Goal: Task Accomplishment & Management: Use online tool/utility

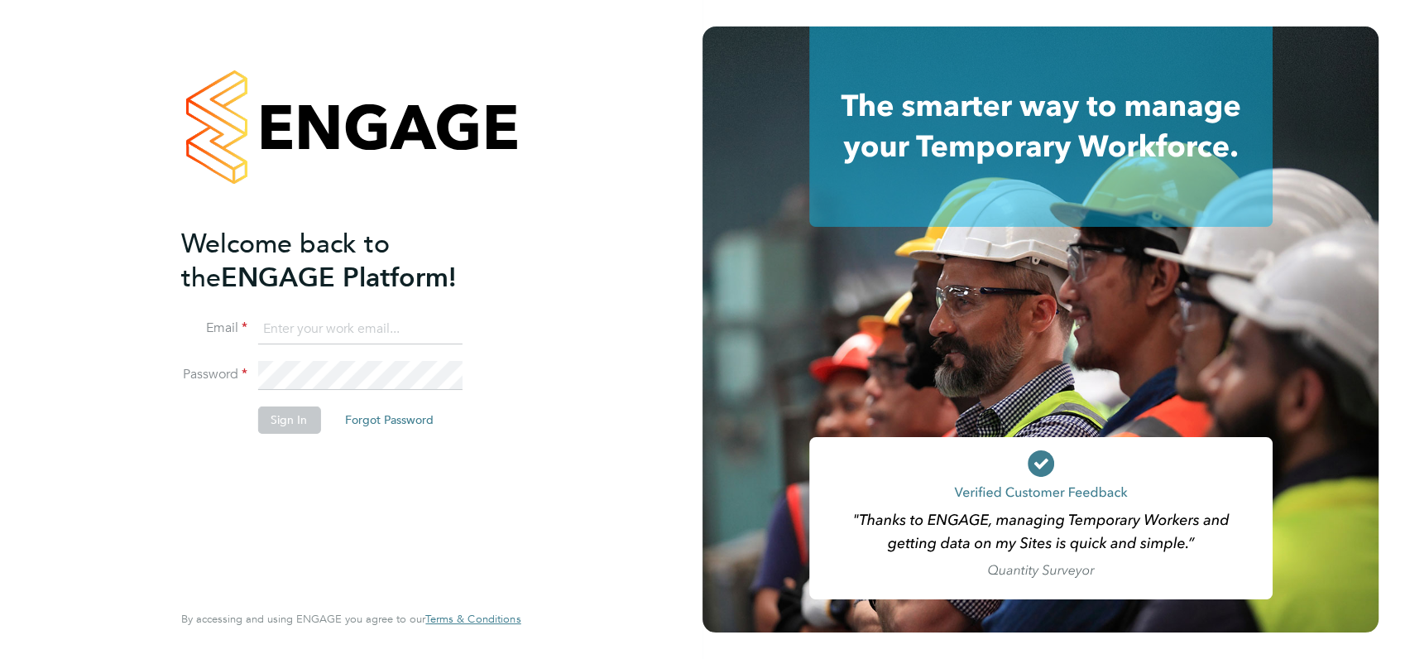
type input "angela@class1personnel.com"
click at [651, 415] on div "Welcome back to the ENGAGE Platform! Email angela@class1personnel.com Password …" at bounding box center [351, 329] width 702 height 659
click at [285, 419] on button "Sign In" at bounding box center [288, 419] width 63 height 26
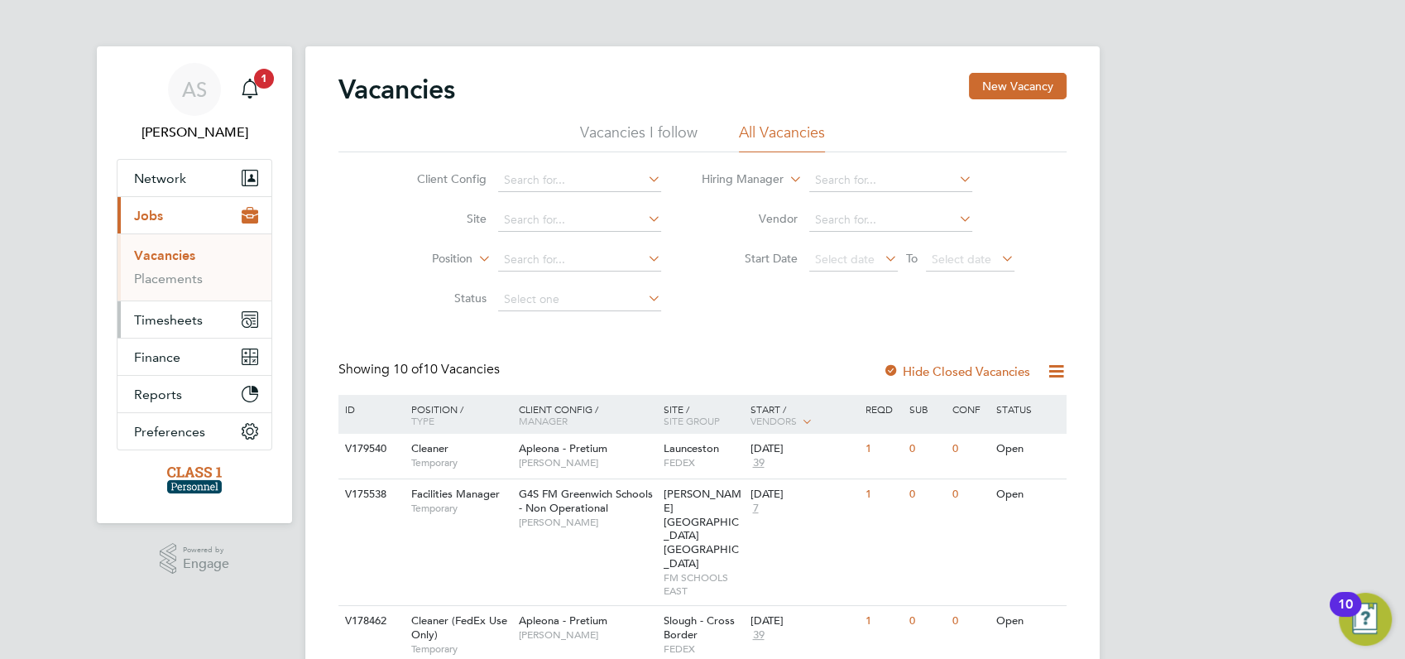
click at [165, 319] on span "Timesheets" at bounding box center [168, 320] width 69 height 16
click at [166, 293] on link "Timesheets" at bounding box center [168, 293] width 69 height 16
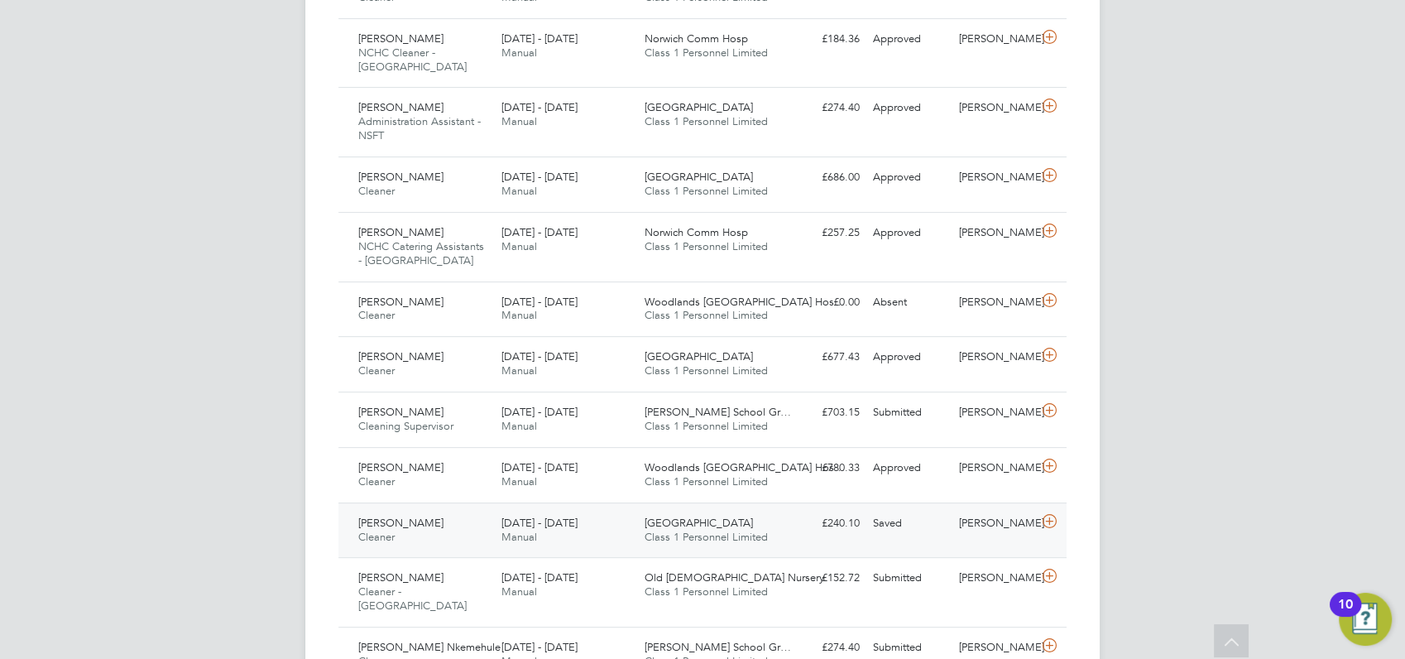
click at [410, 515] on span "[PERSON_NAME]" at bounding box center [400, 522] width 85 height 14
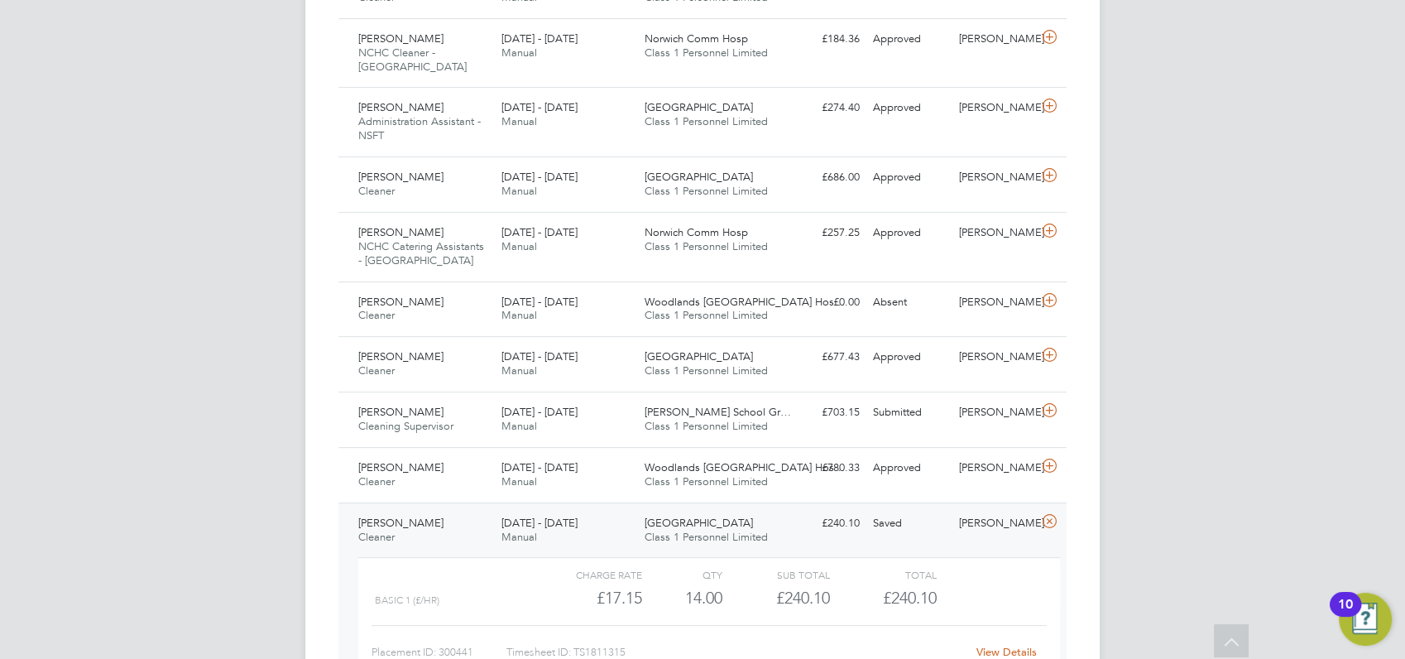
click at [1025, 645] on link "View Details" at bounding box center [1006, 652] width 60 height 14
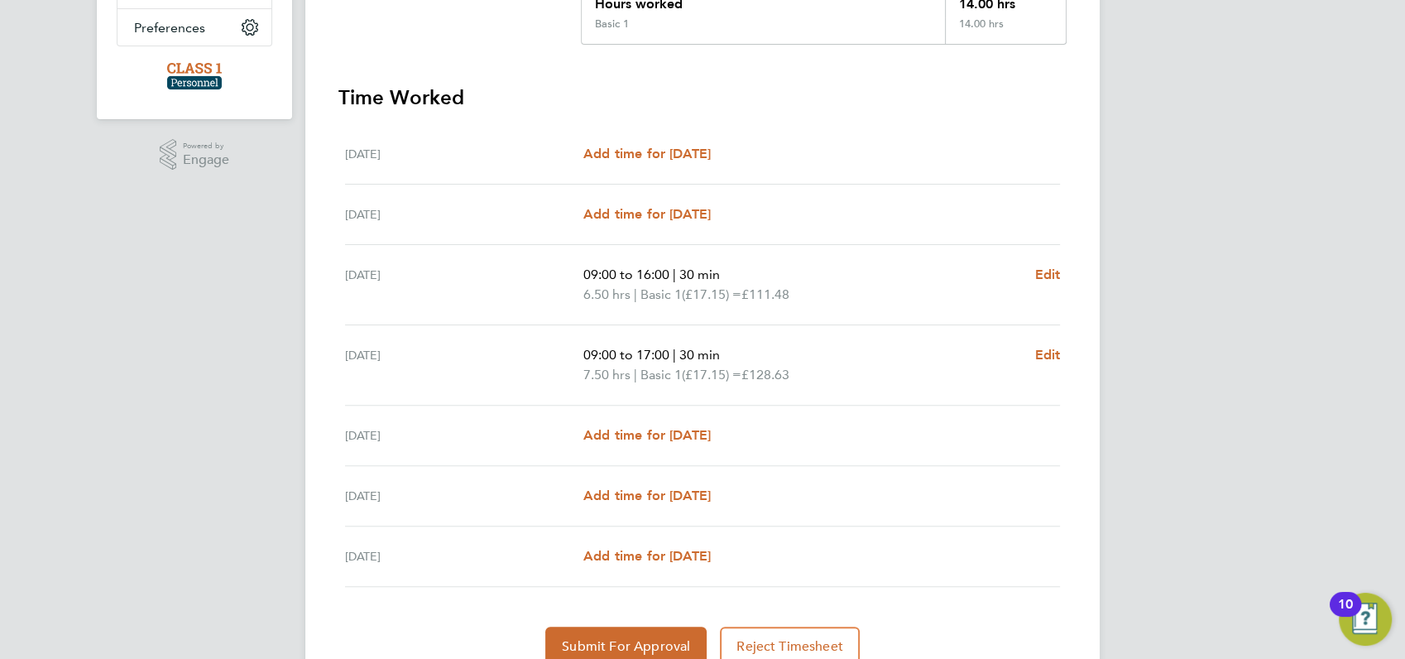
scroll to position [476, 0]
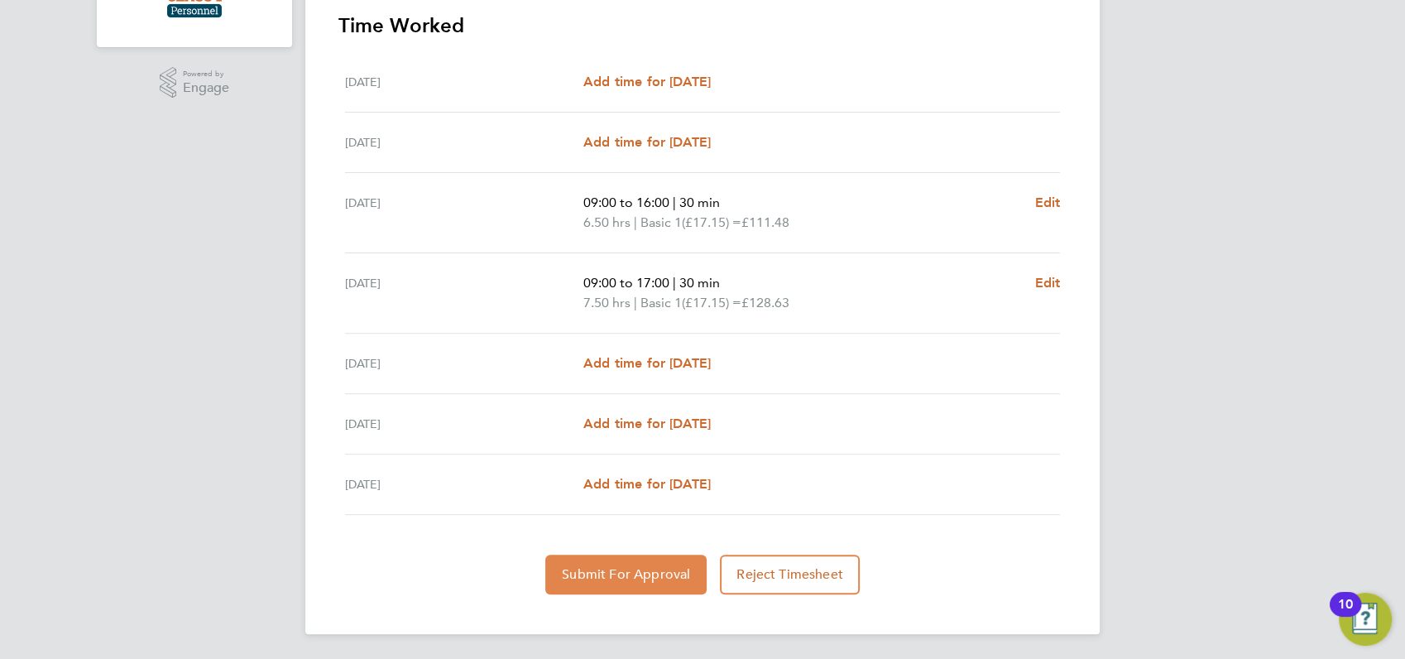
click at [630, 567] on span "Submit For Approval" at bounding box center [626, 574] width 128 height 17
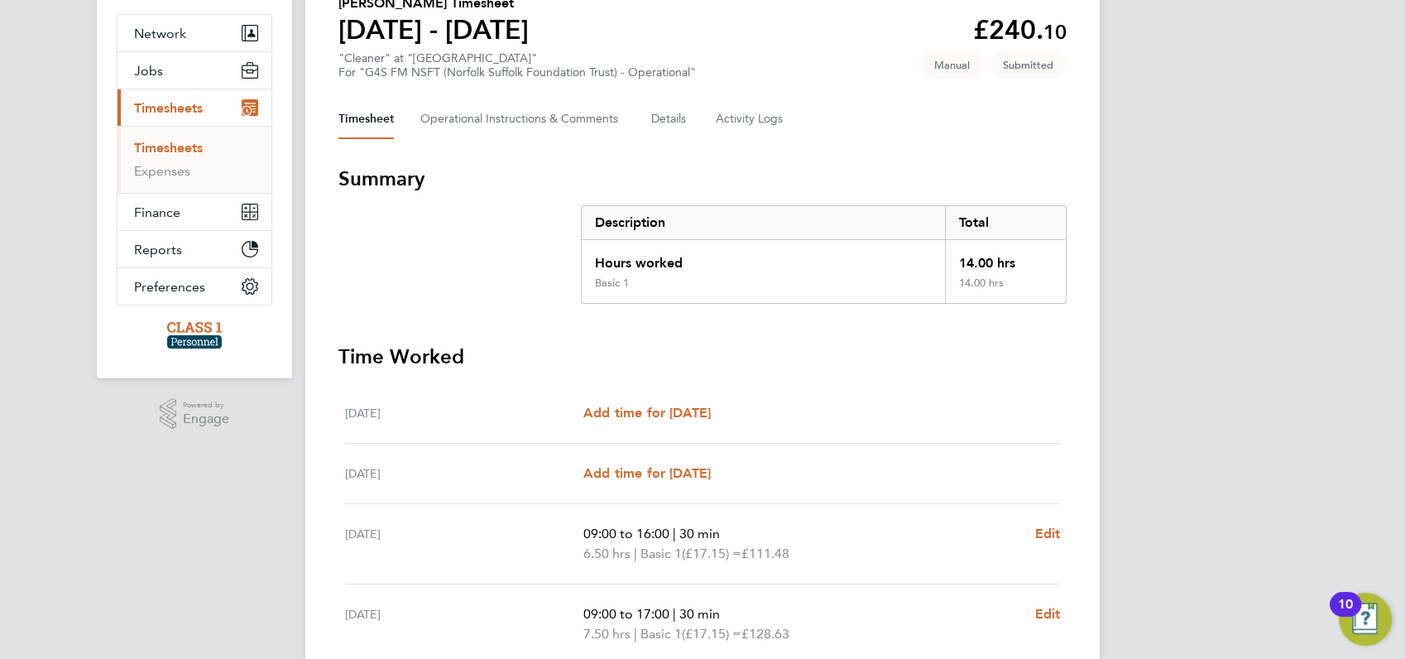
scroll to position [0, 0]
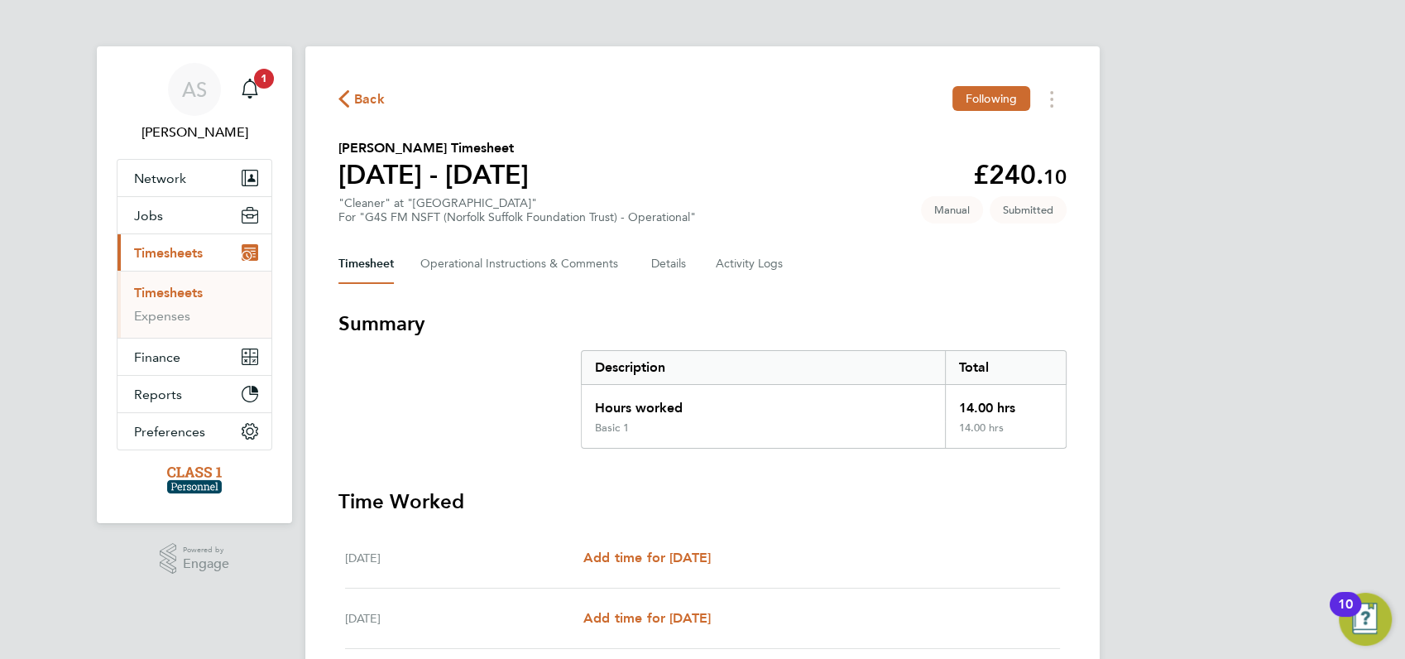
click at [372, 93] on span "Back" at bounding box center [369, 99] width 31 height 20
